Goal: Task Accomplishment & Management: Use online tool/utility

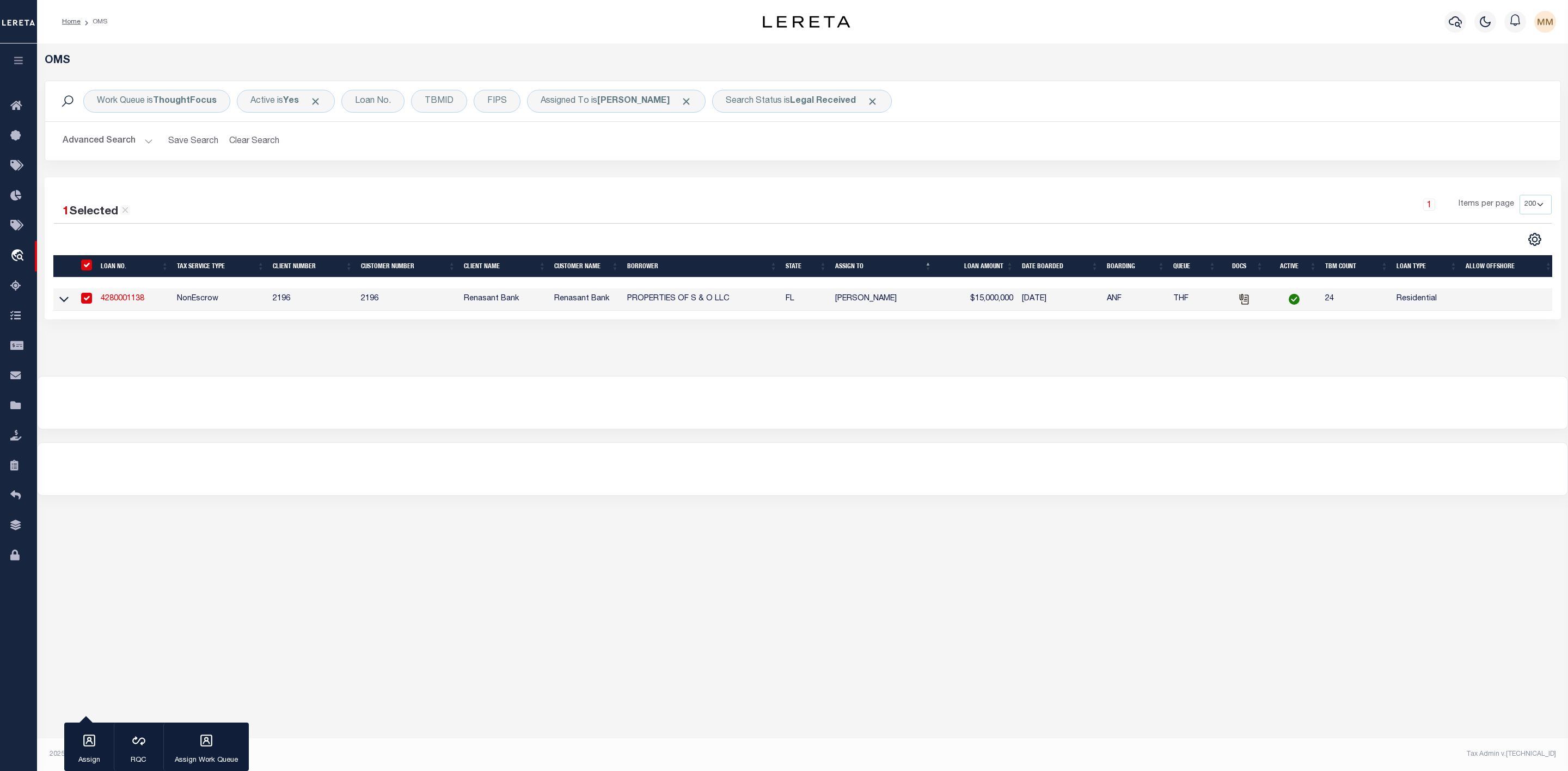
select select "200"
click at [87, 265] on input "" at bounding box center [87, 265] width 11 height 11
checkbox input "false"
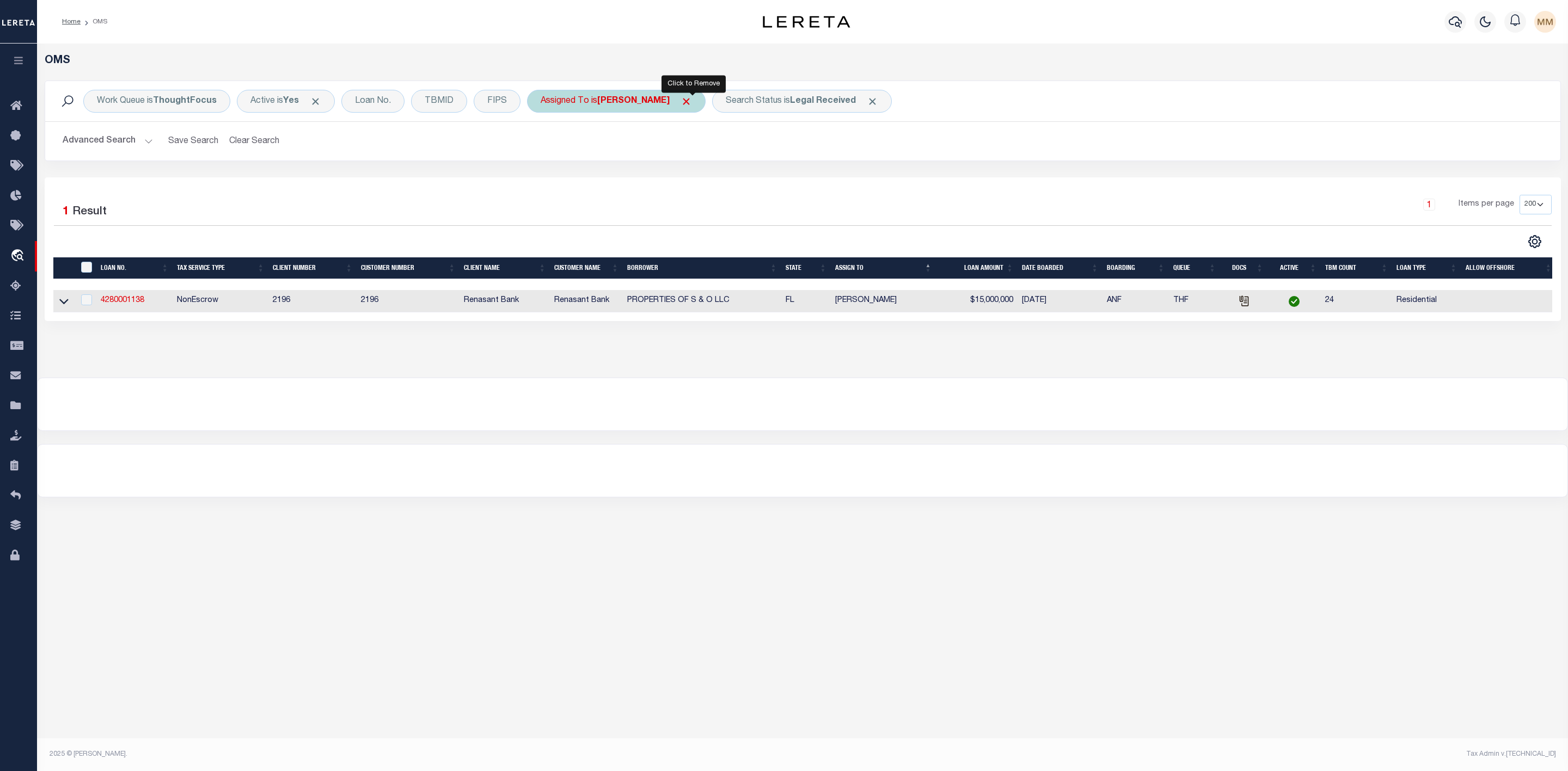
click at [691, 105] on span "Click to Remove" at bounding box center [686, 101] width 12 height 12
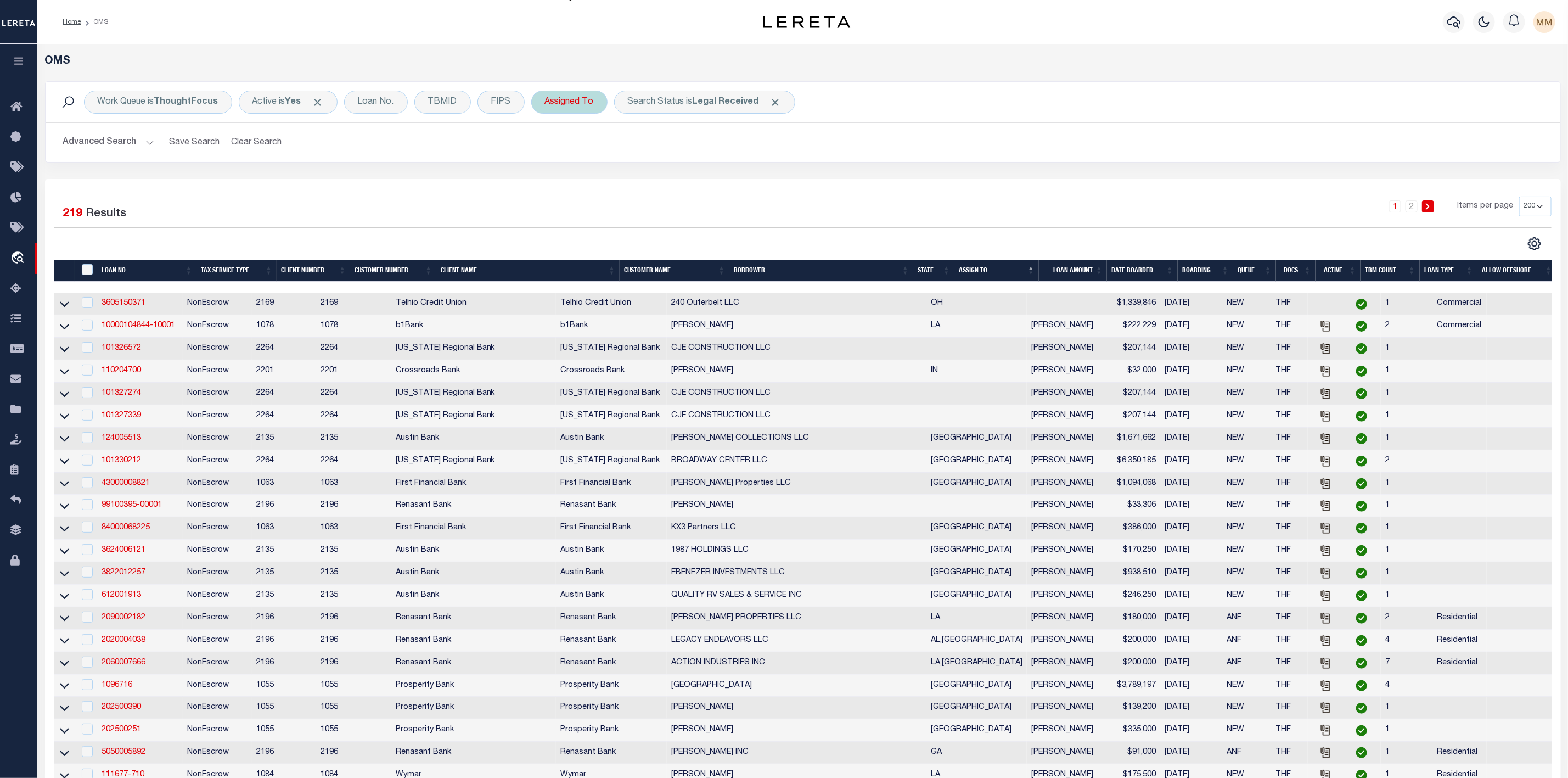
click at [590, 101] on div "Assigned To" at bounding box center [570, 101] width 77 height 23
click at [591, 161] on select "--Unassigned-- [PERSON_NAME] [PERSON_NAME] [PERSON_NAME] [PERSON_NAME], [PERSON…" at bounding box center [626, 156] width 161 height 21
click at [857, 161] on div "Advanced Search Save Search Clear Search tblSearchTopScreen_dynamictable_____De…" at bounding box center [803, 142] width 1515 height 39
click at [549, 99] on div "Assigned To Is Contains --Unassigned-- [PERSON_NAME] [PERSON_NAME] [PERSON_NAME…" at bounding box center [570, 101] width 77 height 23
click at [576, 162] on select "--Unassigned-- [PERSON_NAME] [PERSON_NAME] [PERSON_NAME] [PERSON_NAME], [PERSON…" at bounding box center [626, 156] width 161 height 21
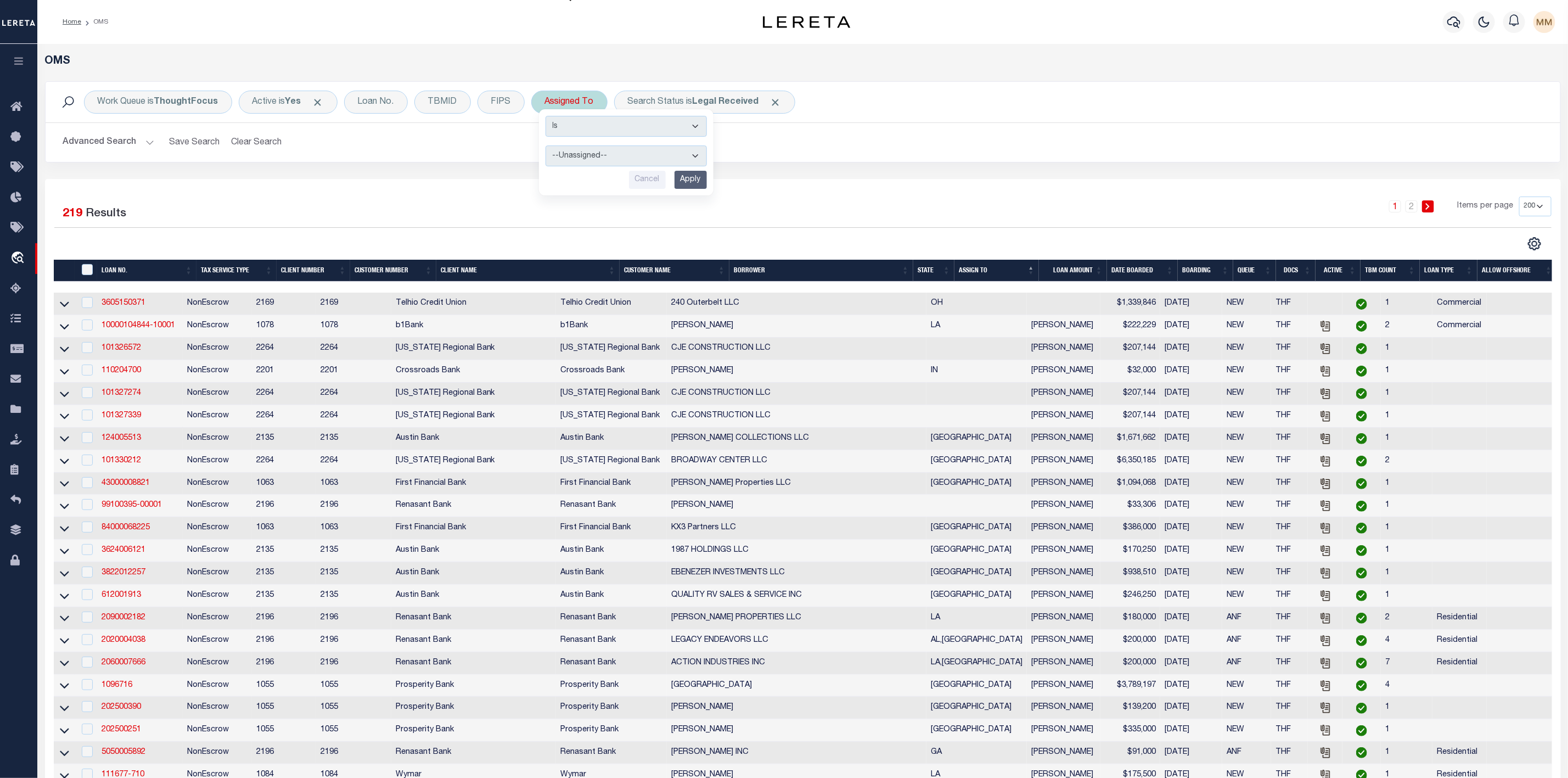
select select "[PERSON_NAME]"
click at [547, 147] on select "--Unassigned-- [PERSON_NAME] [PERSON_NAME] [PERSON_NAME] [PERSON_NAME], [PERSON…" at bounding box center [626, 156] width 161 height 21
click at [688, 177] on input "Apply" at bounding box center [690, 180] width 32 height 18
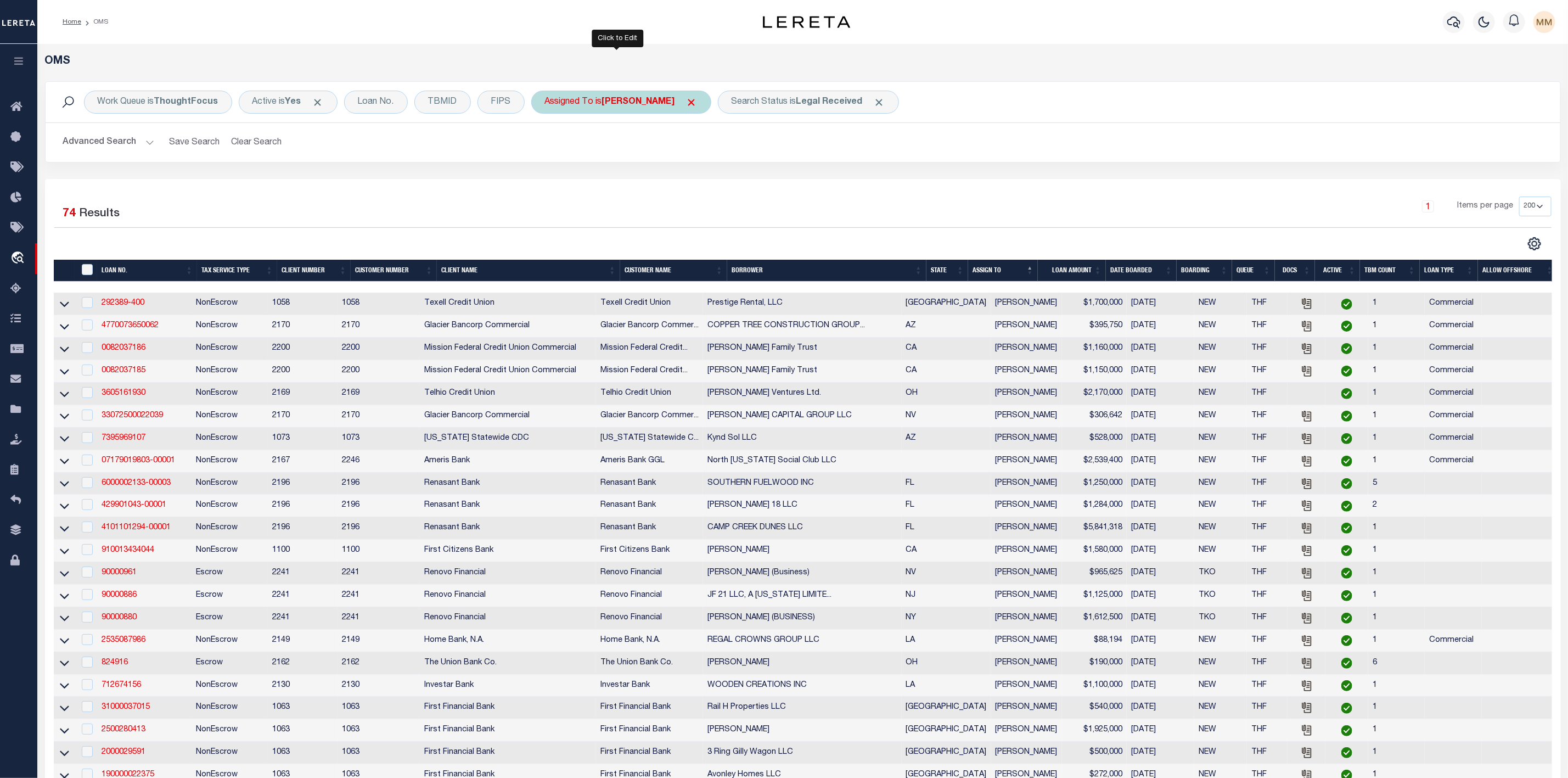
click at [650, 106] on b "[PERSON_NAME]" at bounding box center [639, 102] width 73 height 9
select select "[PERSON_NAME]"
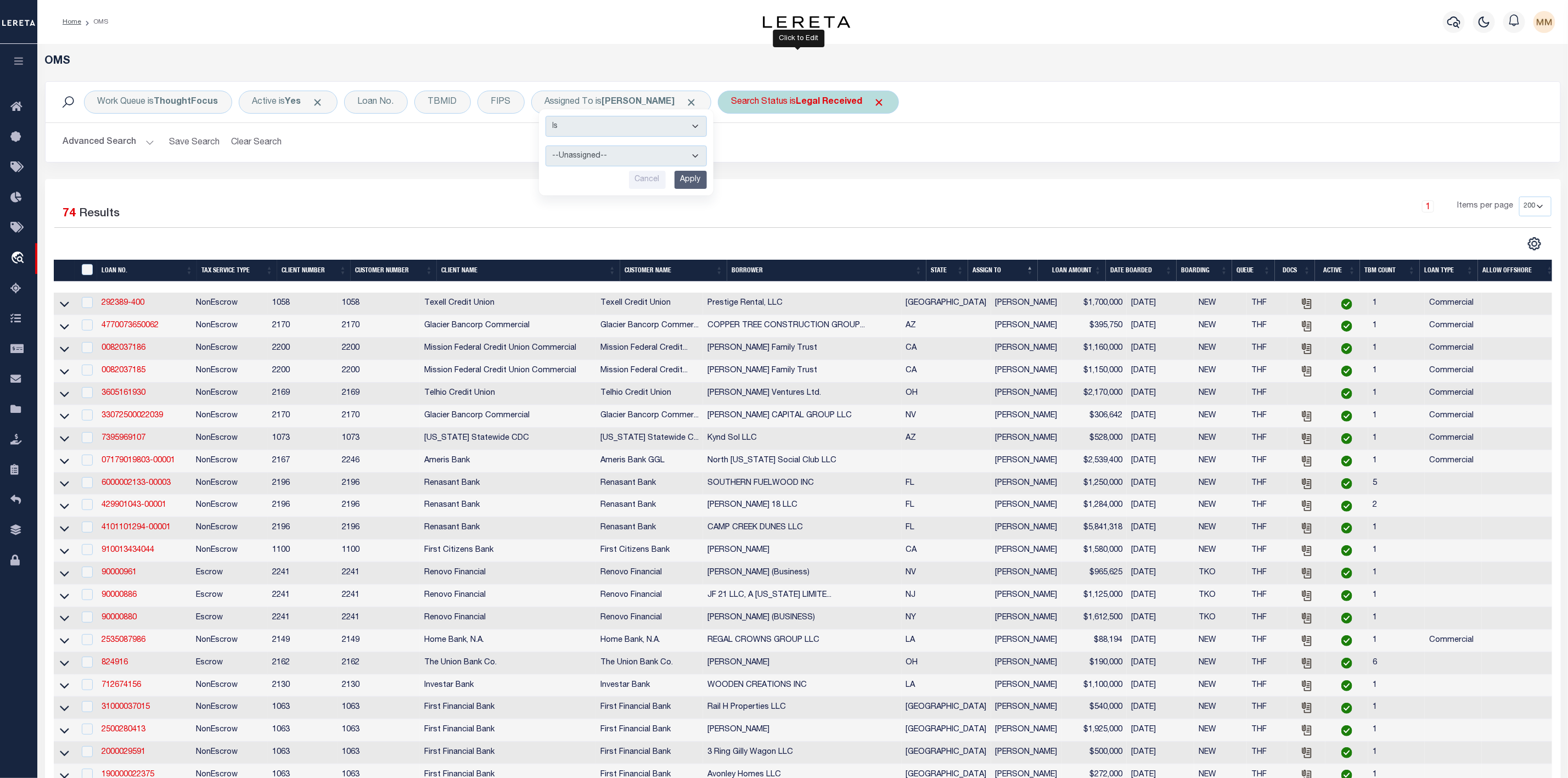
click at [764, 101] on div "Search Status is Legal Received" at bounding box center [808, 101] width 181 height 23
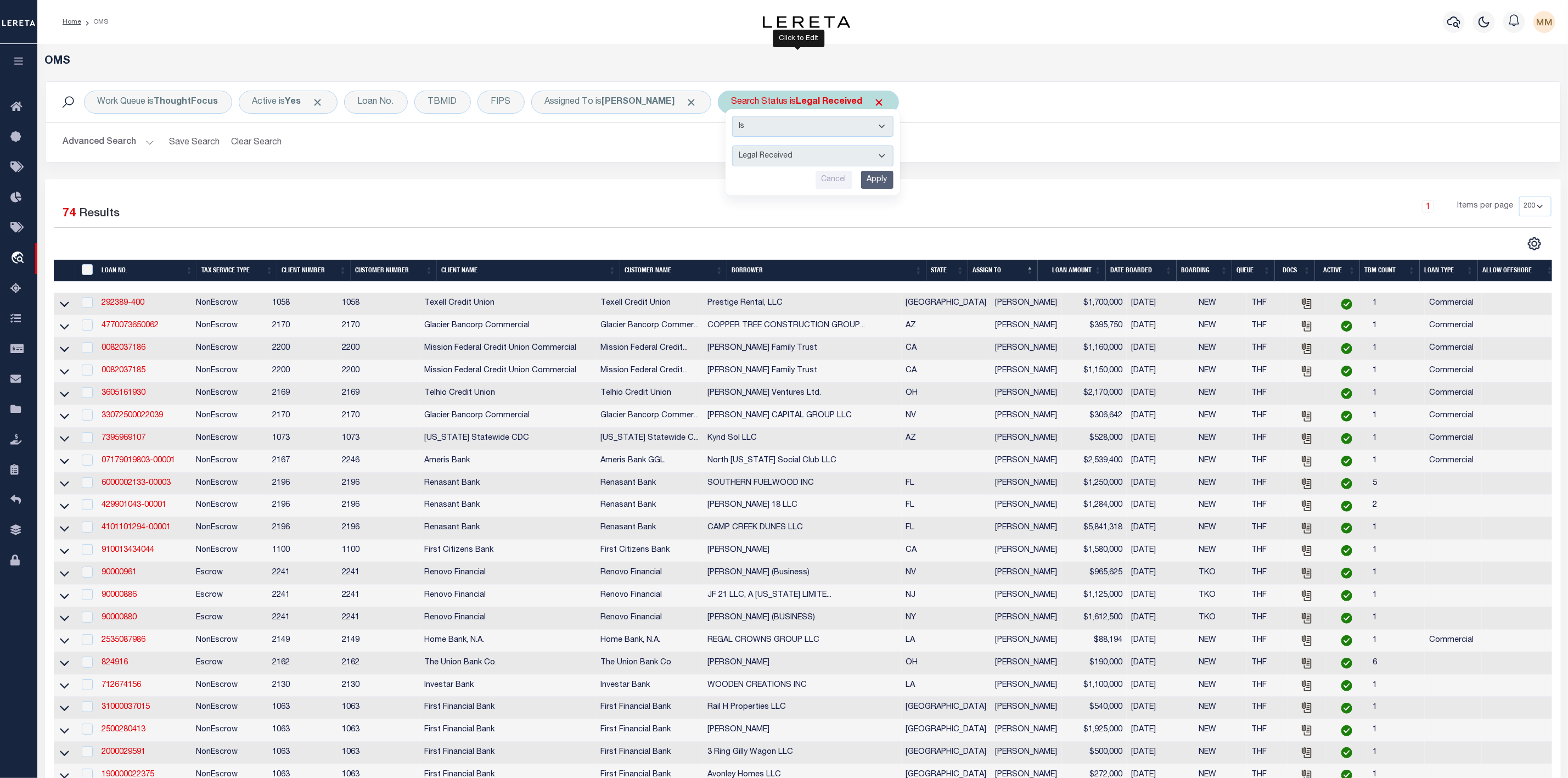
click at [781, 158] on select "Automated Search Bad Parcel Complete Duplicate Parcel High Dollar Reporting In …" at bounding box center [813, 156] width 161 height 21
select select "IP"
click at [732, 147] on select "Automated Search Bad Parcel Complete Duplicate Parcel High Dollar Reporting In …" at bounding box center [813, 156] width 161 height 21
click at [873, 181] on input "Apply" at bounding box center [877, 180] width 32 height 18
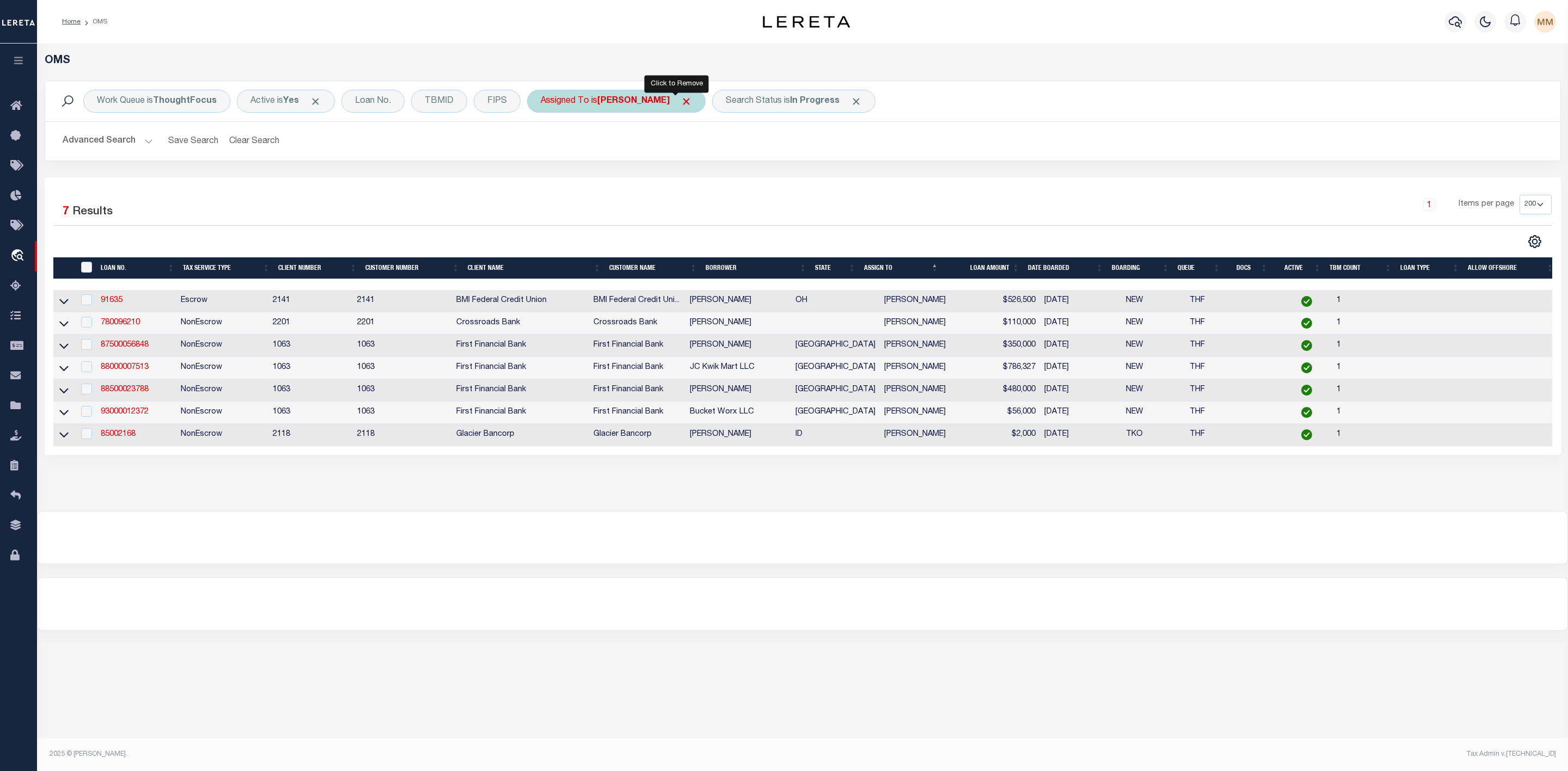
click at [680, 102] on span "Click to Remove" at bounding box center [686, 101] width 12 height 12
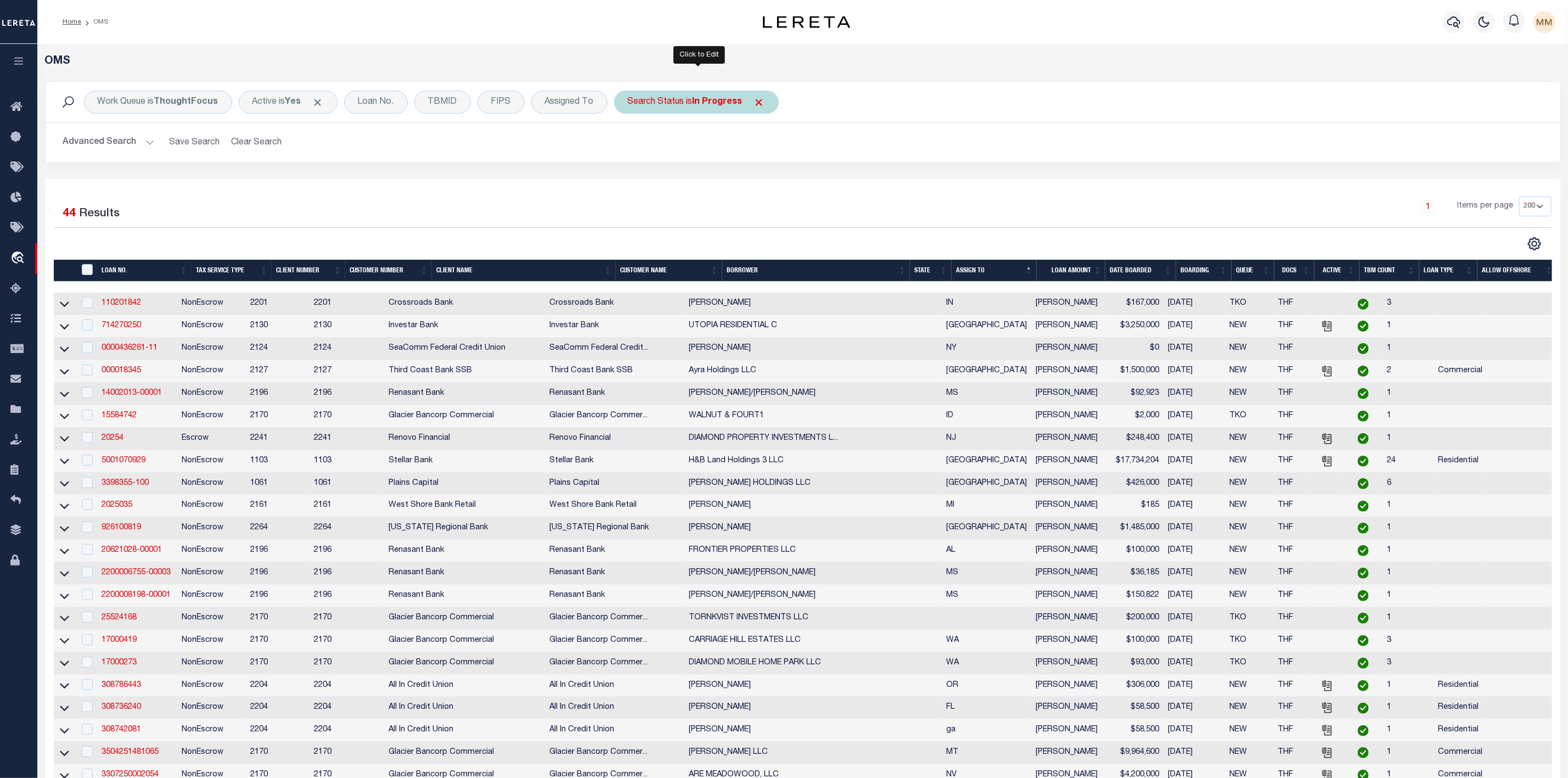
click at [705, 109] on div "Search Status is In Progress" at bounding box center [696, 101] width 165 height 23
click at [701, 154] on select "Automated Search Bad Parcel Complete Duplicate Parcel High Dollar Reporting In …" at bounding box center [709, 156] width 161 height 21
select select "RD"
click at [631, 147] on select "Automated Search Bad Parcel Complete Duplicate Parcel High Dollar Reporting In …" at bounding box center [709, 156] width 161 height 21
click at [781, 186] on input "Apply" at bounding box center [774, 180] width 32 height 18
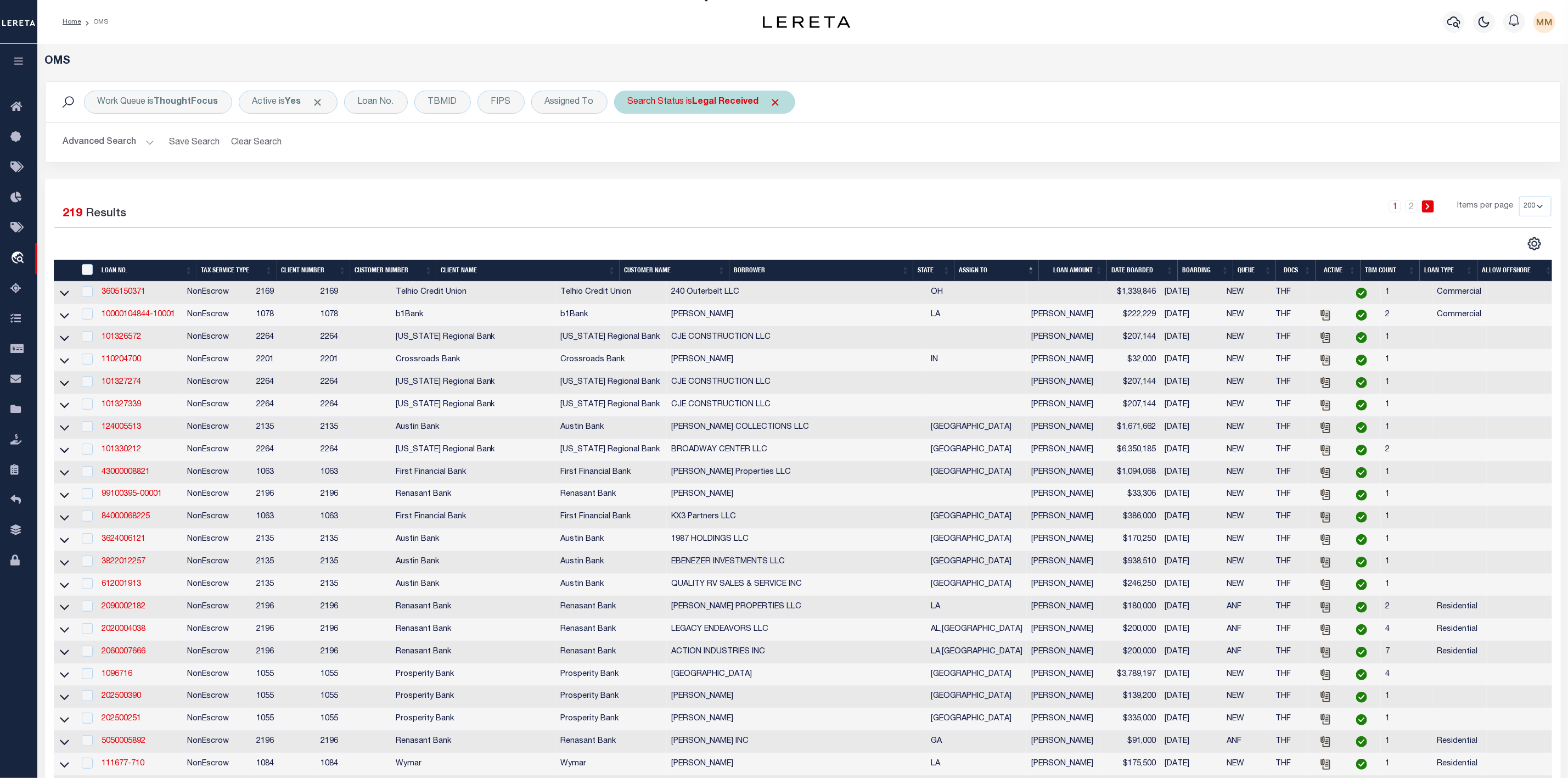
click at [735, 102] on b "Legal Received" at bounding box center [726, 102] width 66 height 9
click at [683, 152] on select "Automated Search Bad Parcel Complete Duplicate Parcel High Dollar Reporting In …" at bounding box center [709, 156] width 161 height 21
select select "IP"
click at [631, 147] on select "Automated Search Bad Parcel Complete Duplicate Parcel High Dollar Reporting In …" at bounding box center [709, 156] width 161 height 21
click at [779, 179] on input "Apply" at bounding box center [774, 180] width 32 height 18
